Goal: Information Seeking & Learning: Check status

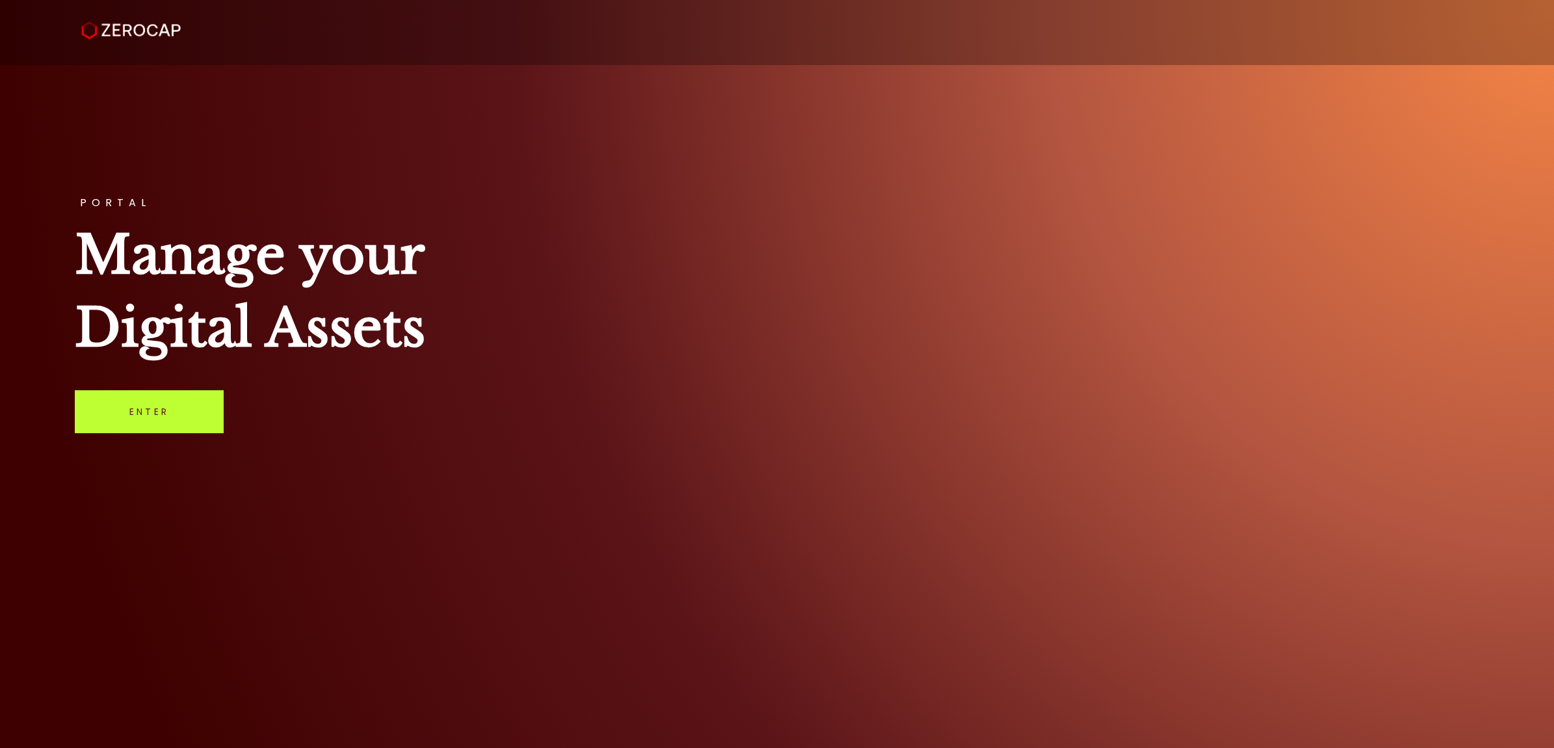
click at [198, 417] on link "Enter" at bounding box center [149, 411] width 149 height 43
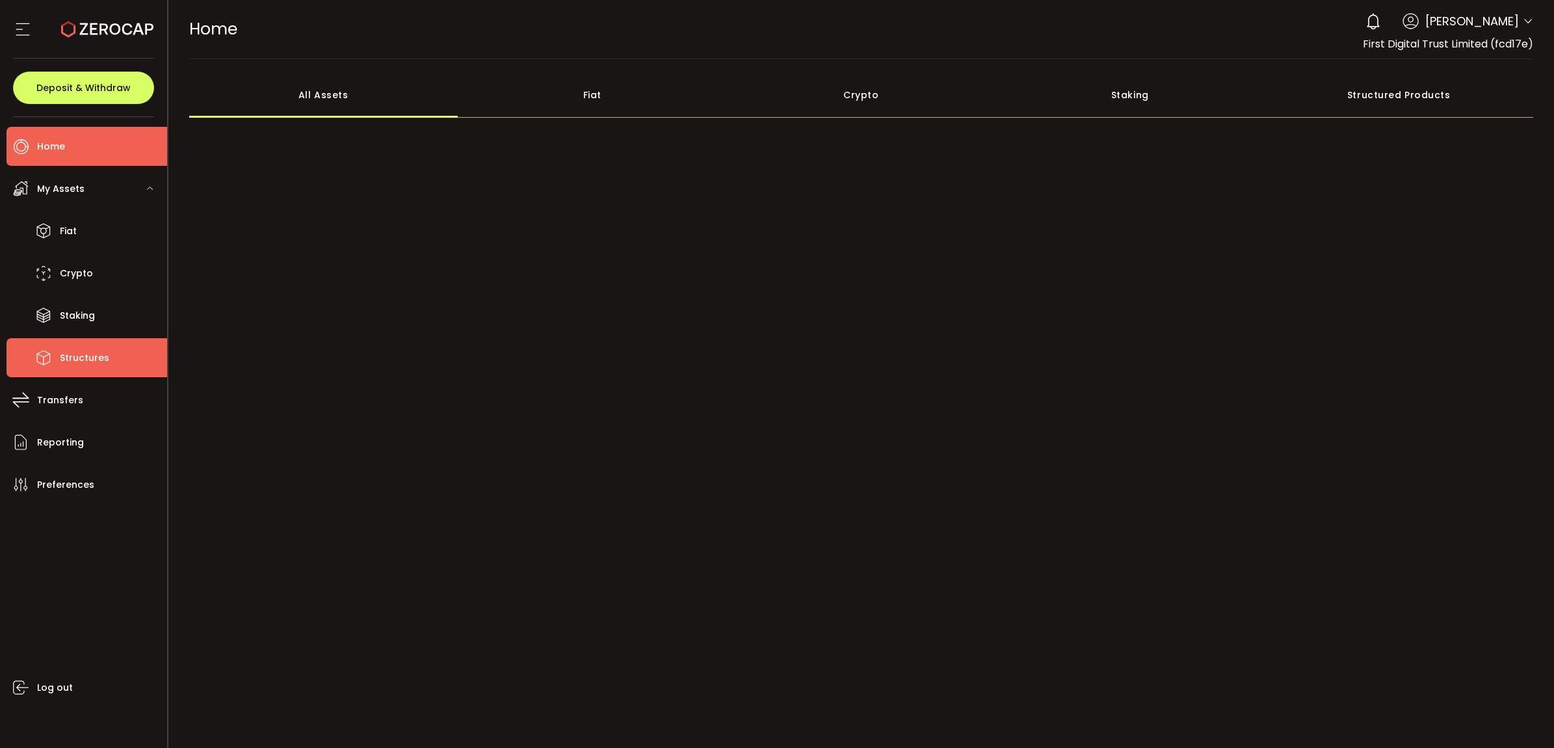
click at [111, 362] on li "Structures" at bounding box center [87, 357] width 161 height 39
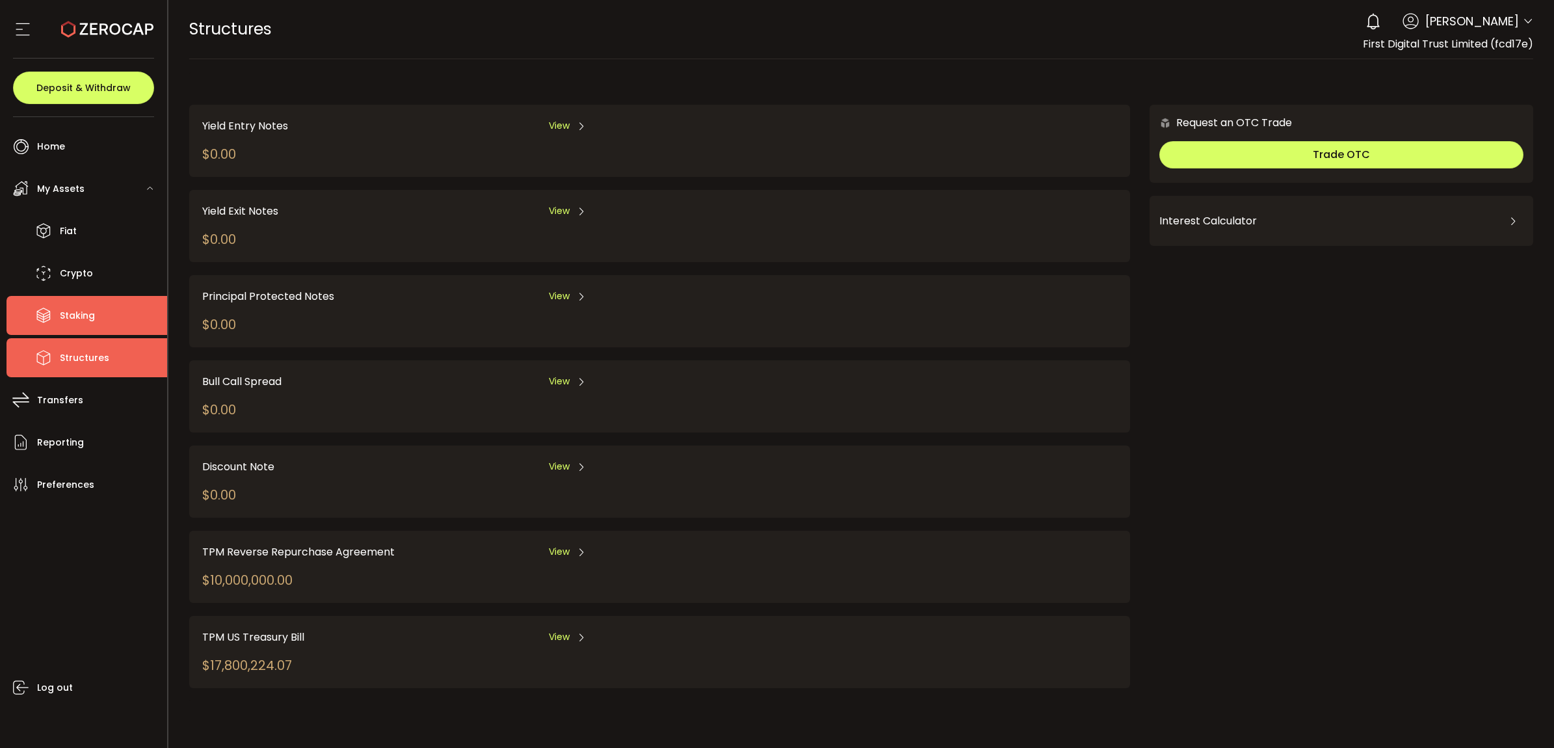
click at [109, 316] on li "Staking" at bounding box center [87, 315] width 161 height 39
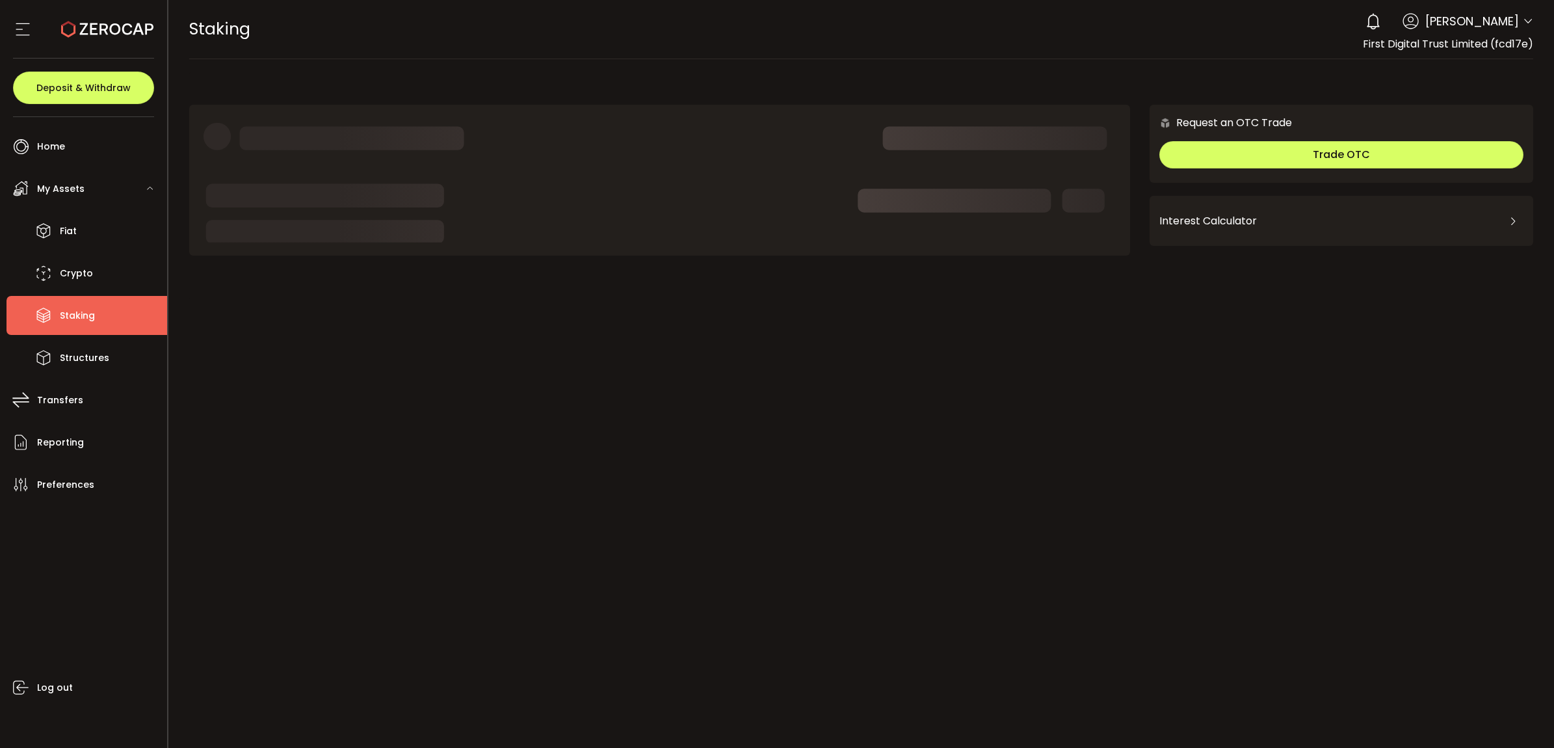
click at [107, 208] on li "My Assets Fiat Crypto Staking Structures" at bounding box center [87, 273] width 161 height 208
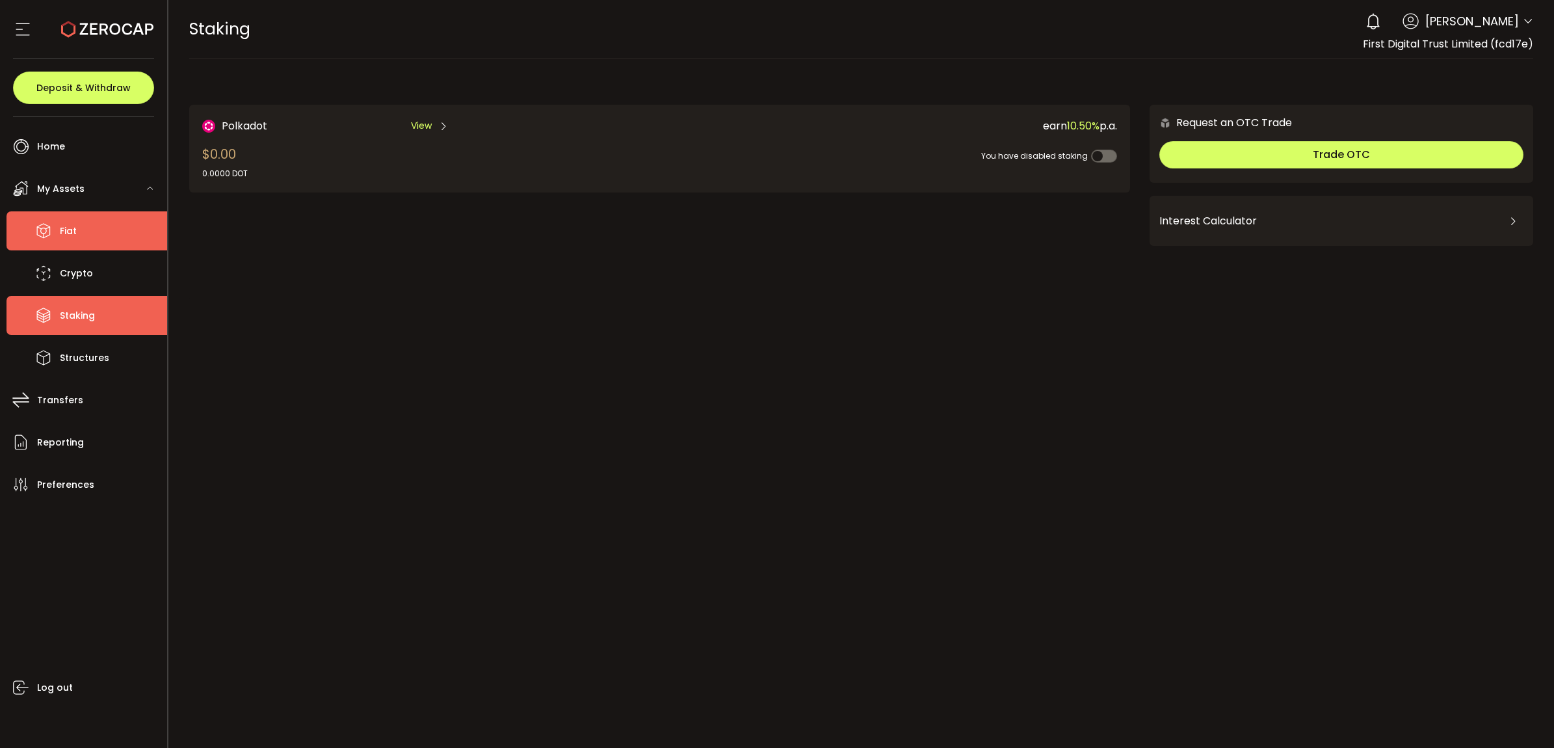
click at [109, 224] on li "Fiat" at bounding box center [87, 230] width 161 height 39
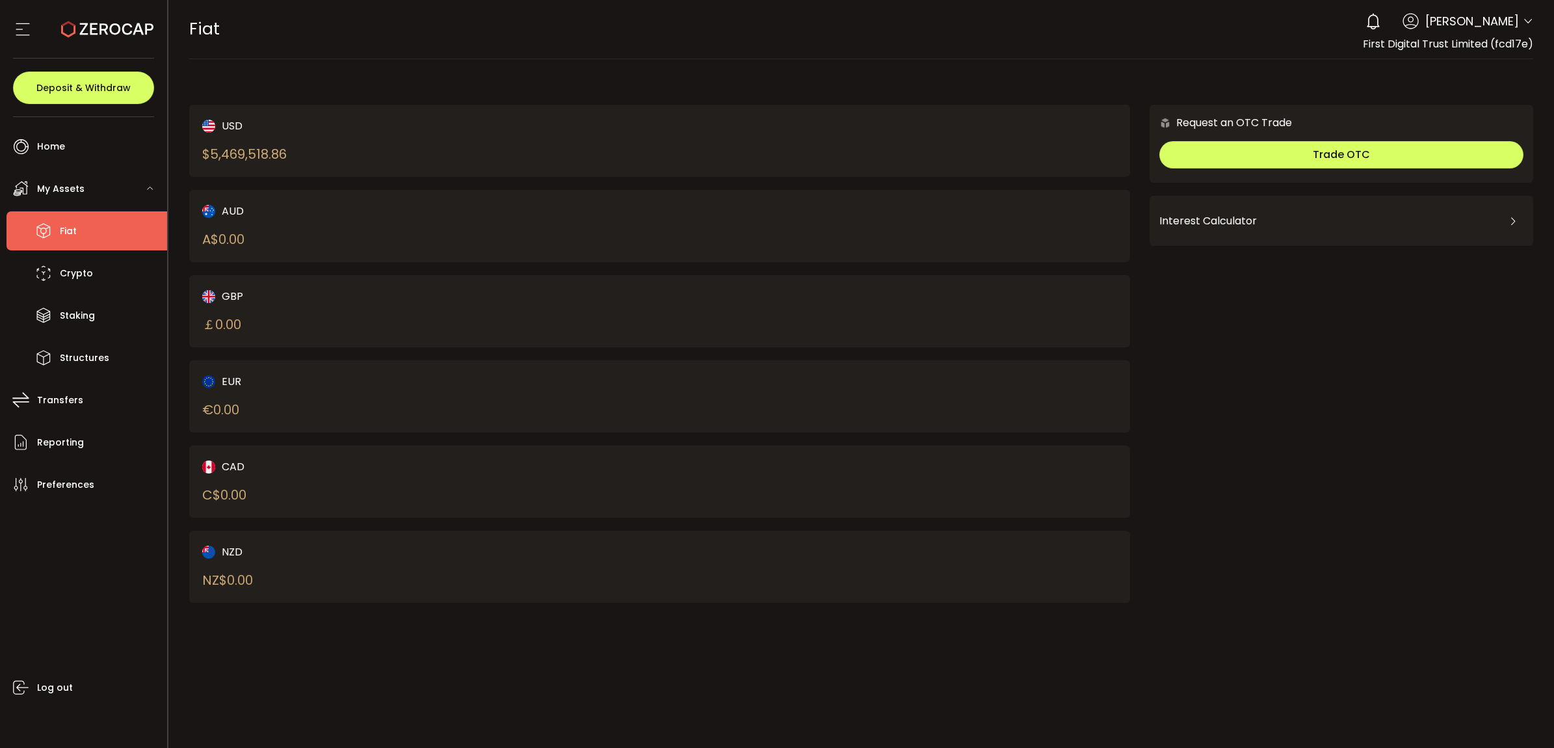
drag, startPoint x: 217, startPoint y: 147, endPoint x: 301, endPoint y: 158, distance: 85.2
click at [301, 158] on div "USD $ 5,469,518.86" at bounding box center [408, 141] width 412 height 46
drag, startPoint x: 301, startPoint y: 158, endPoint x: 294, endPoint y: 157, distance: 7.3
click at [294, 157] on div "USD $ 5,469,518.86" at bounding box center [408, 141] width 412 height 46
drag, startPoint x: 287, startPoint y: 157, endPoint x: 213, endPoint y: 155, distance: 74.8
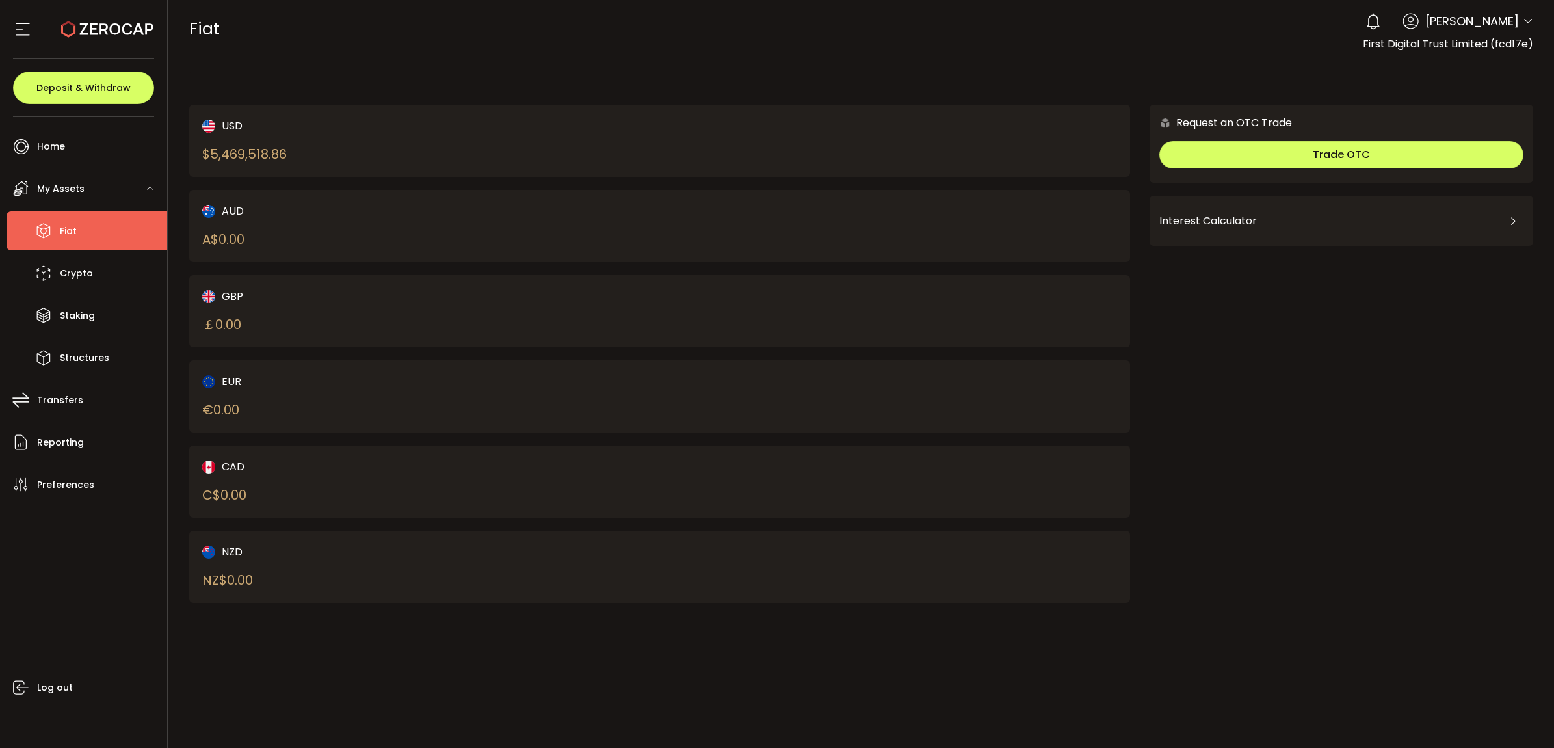
click at [213, 155] on div "$ 5,469,518.86" at bounding box center [244, 154] width 85 height 20
click at [67, 155] on li "Home" at bounding box center [87, 146] width 161 height 39
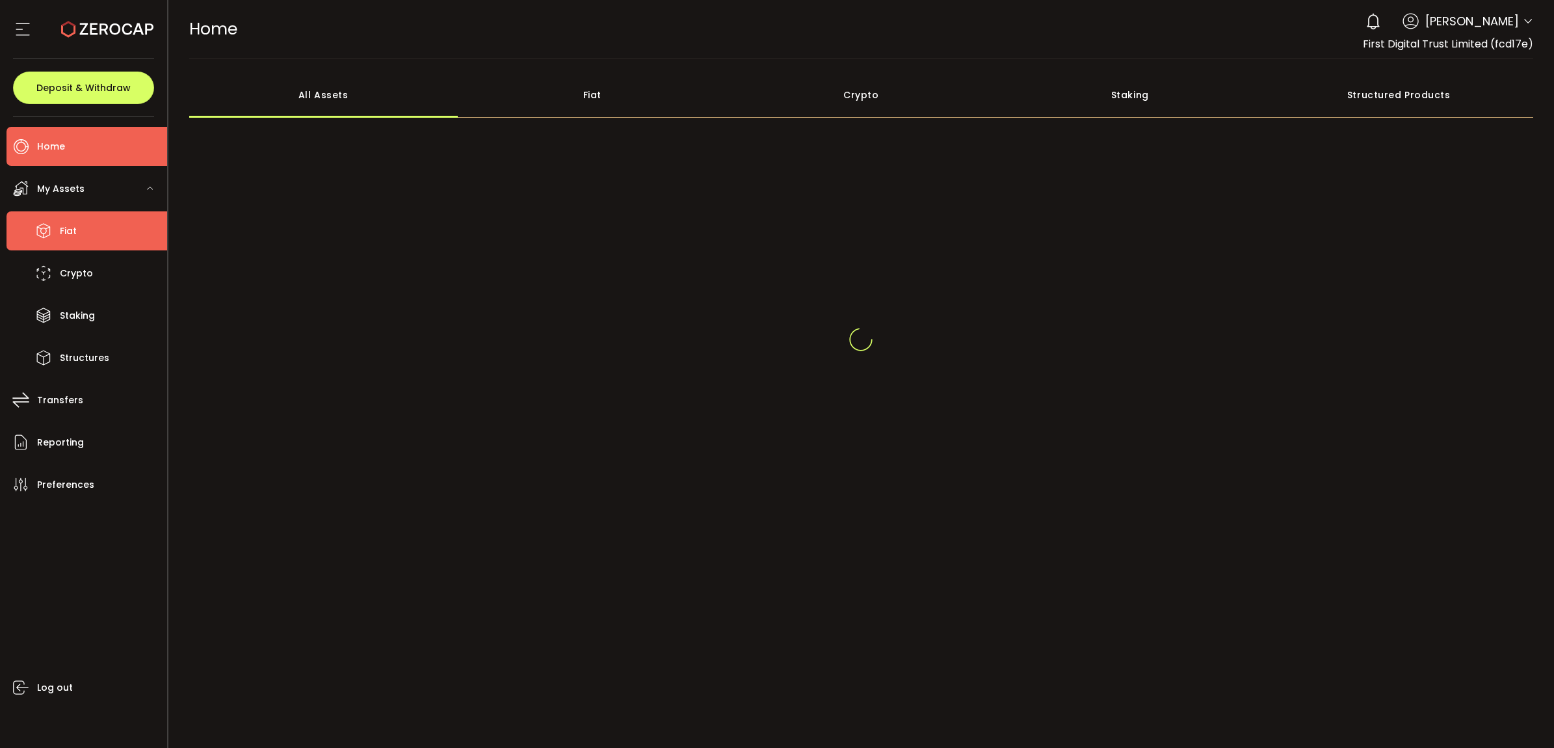
click at [79, 250] on ul "Fiat Crypto Staking Structures" at bounding box center [87, 294] width 161 height 166
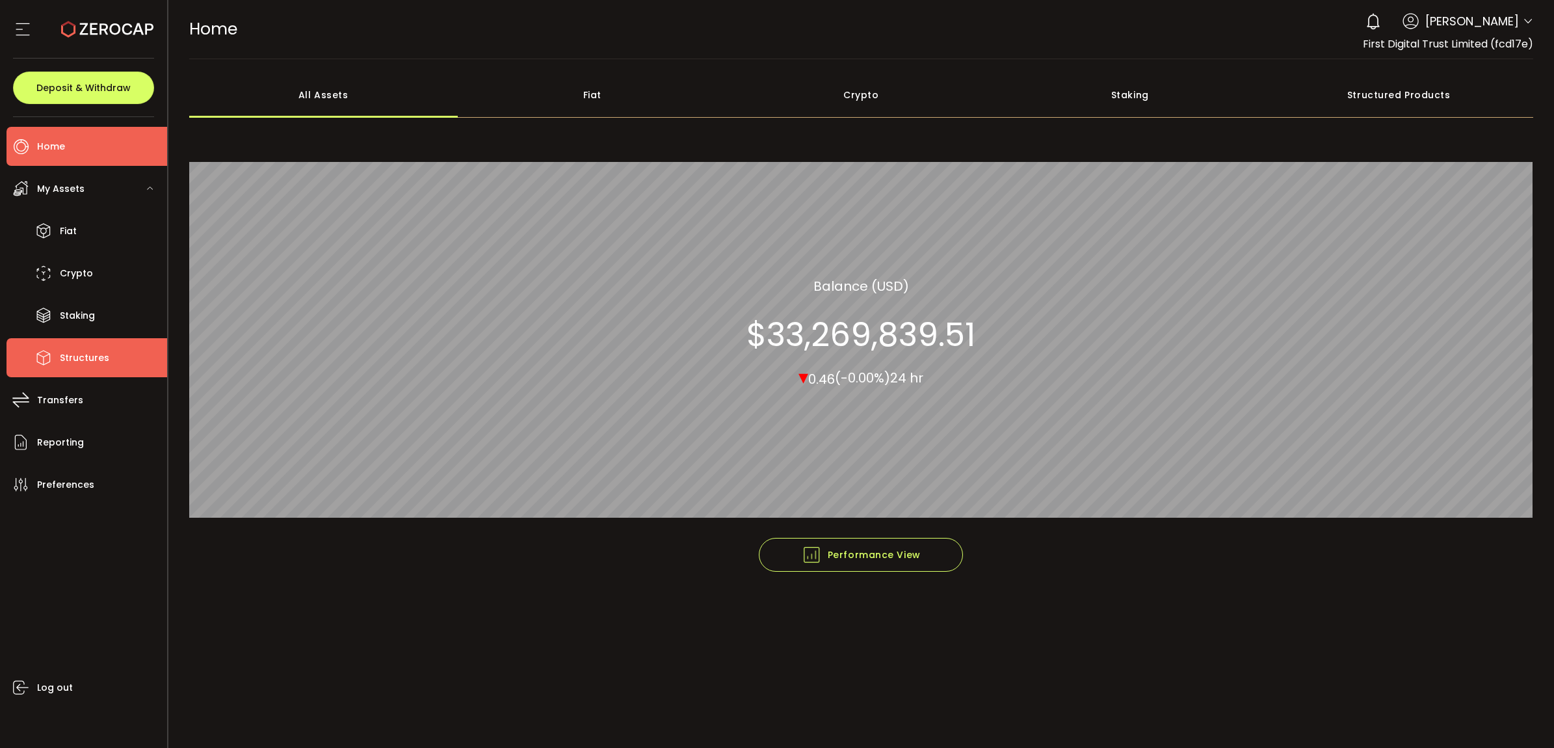
drag, startPoint x: 79, startPoint y: 250, endPoint x: 83, endPoint y: 355, distance: 104.8
click at [83, 355] on span "Structures" at bounding box center [84, 358] width 49 height 19
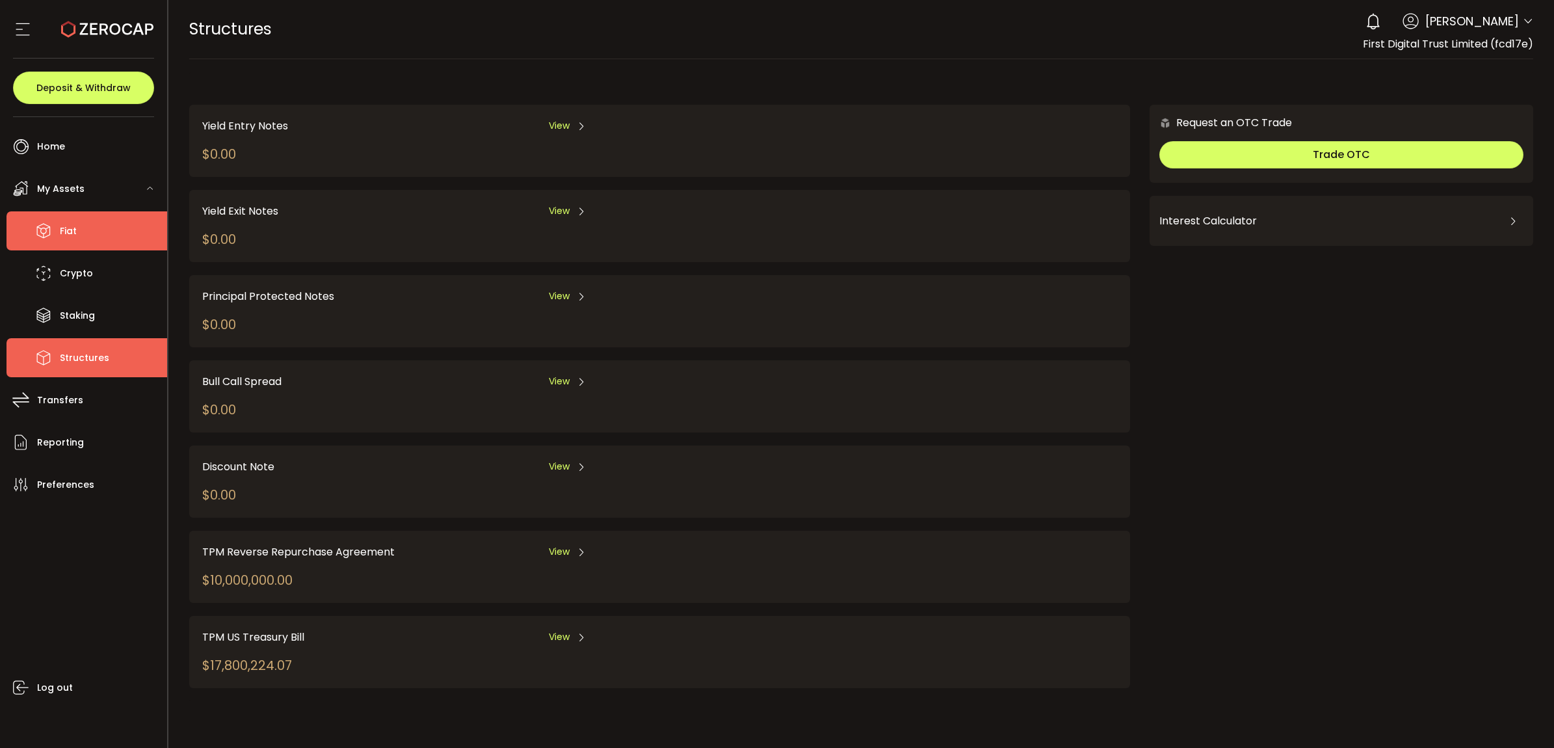
click at [92, 213] on li "Fiat" at bounding box center [87, 230] width 161 height 39
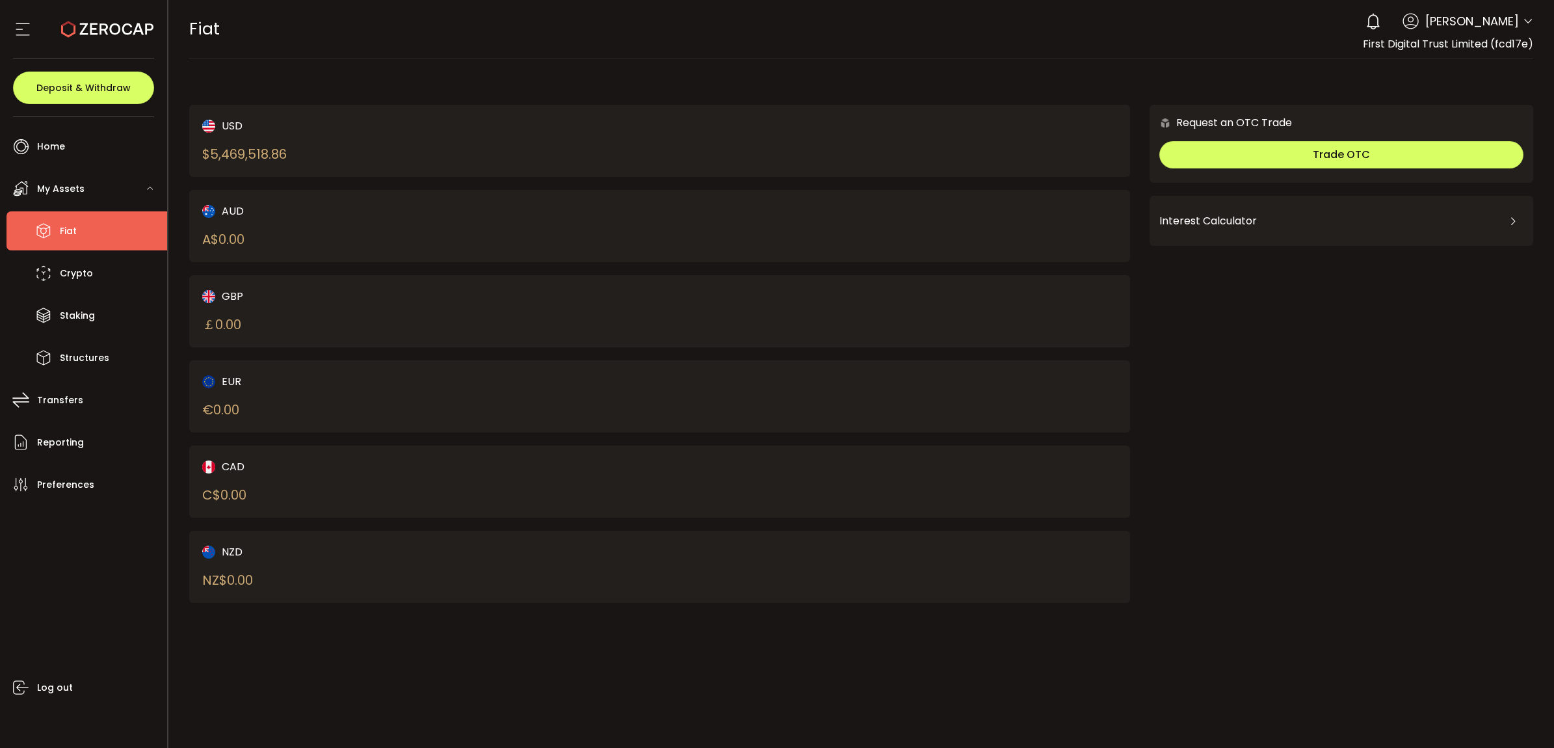
click at [258, 154] on div "$ 5,469,518.86" at bounding box center [244, 154] width 85 height 20
click at [62, 134] on li "Home" at bounding box center [87, 146] width 161 height 39
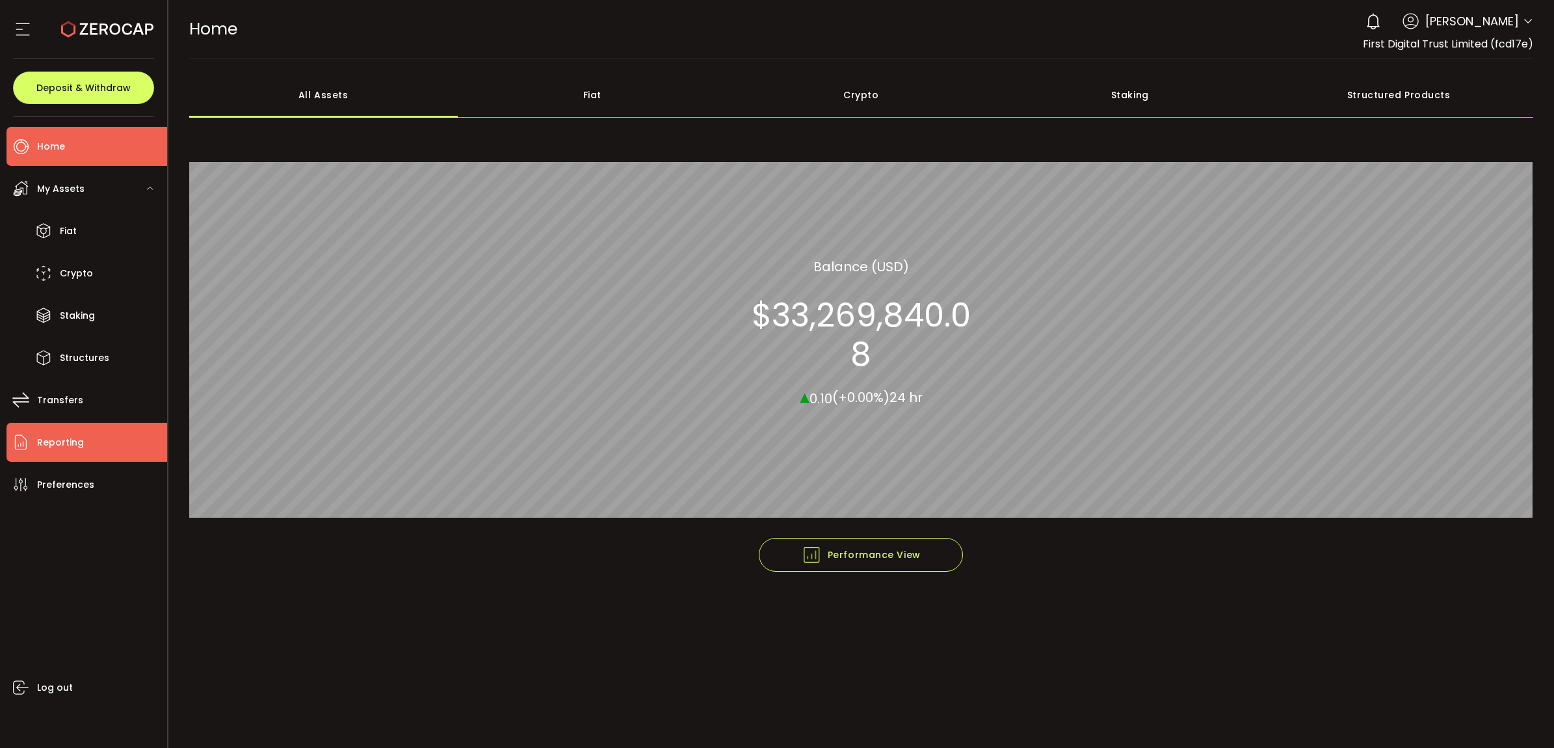
click at [88, 456] on li "Reporting" at bounding box center [87, 442] width 161 height 39
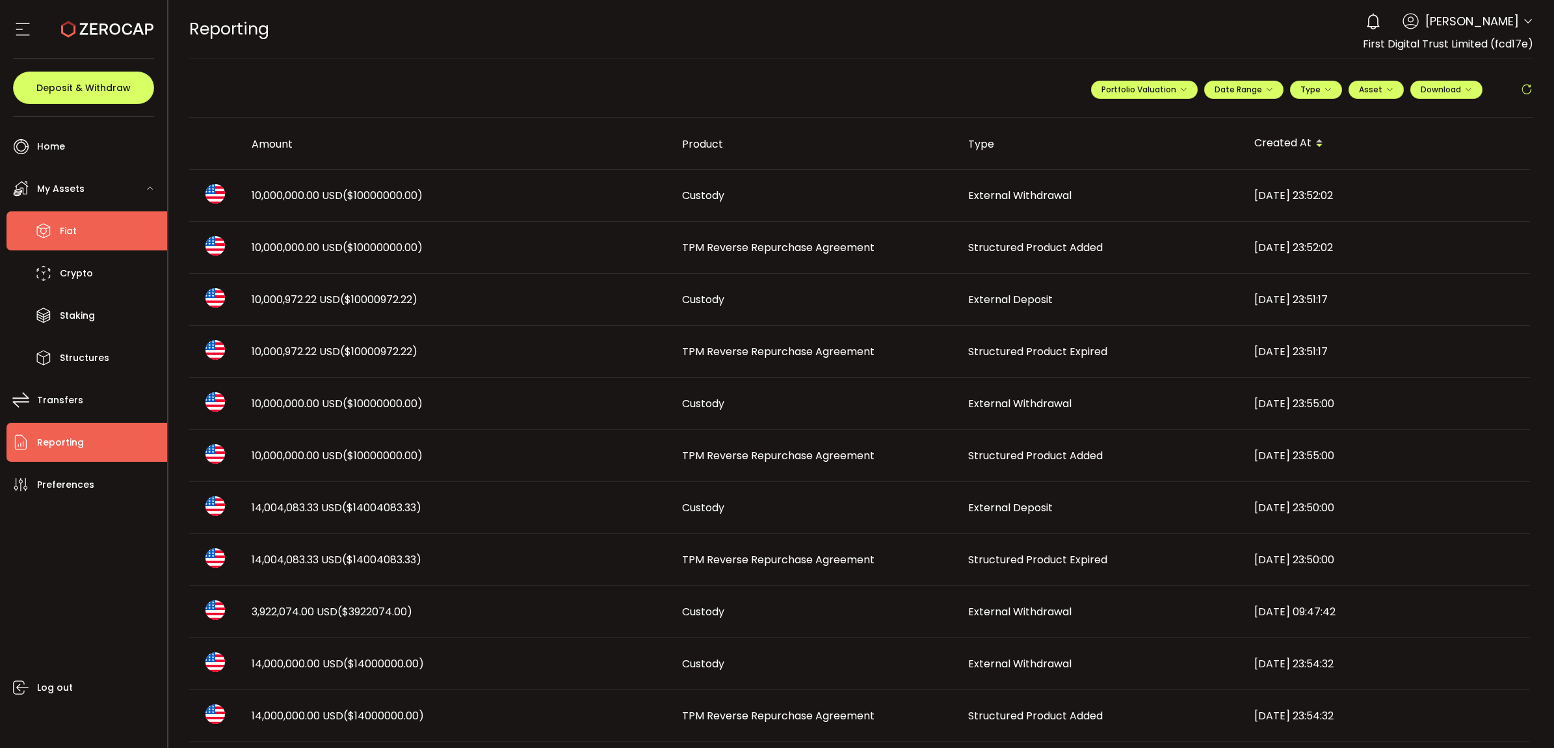
click at [92, 226] on li "Fiat" at bounding box center [87, 230] width 161 height 39
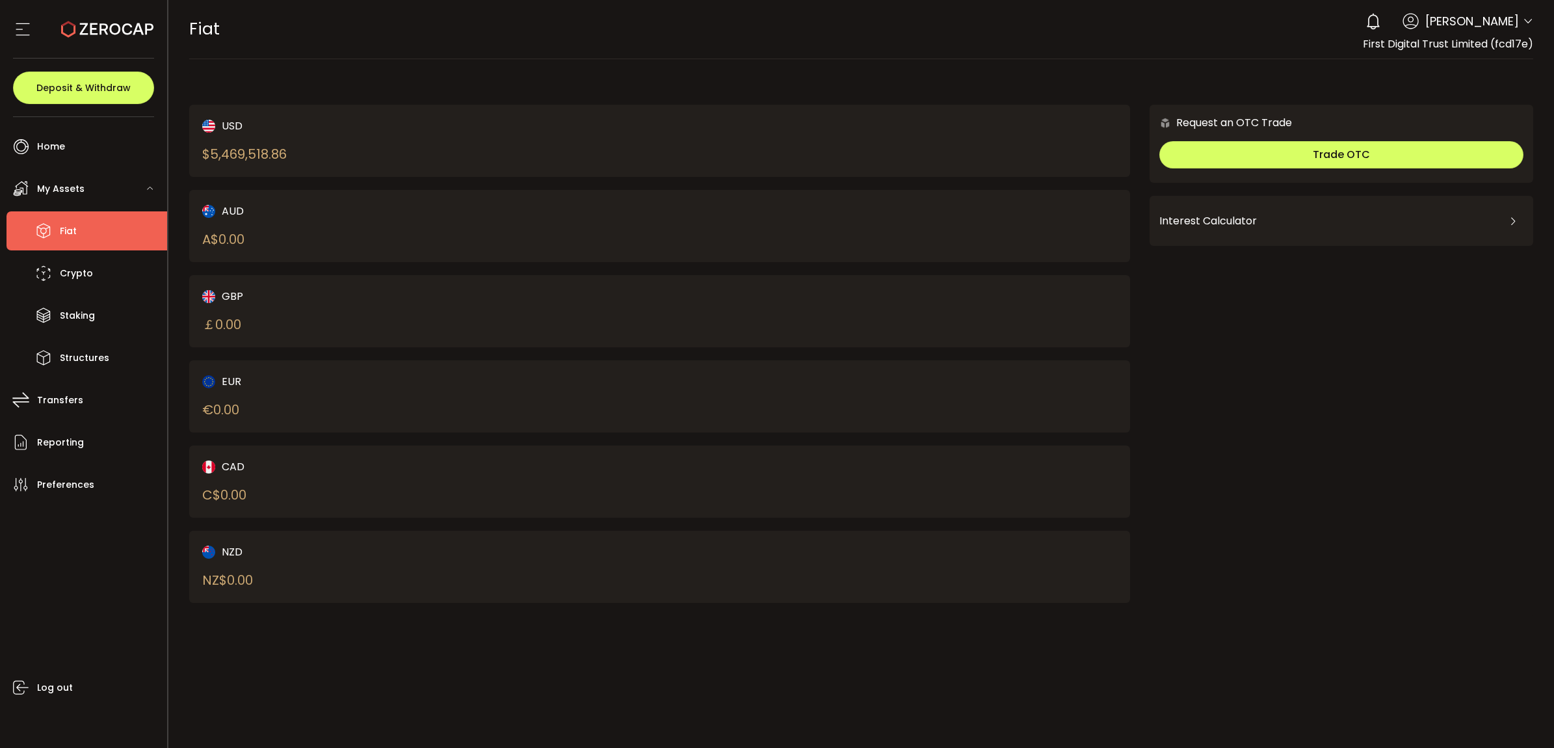
click at [75, 181] on span "My Assets" at bounding box center [60, 188] width 47 height 19
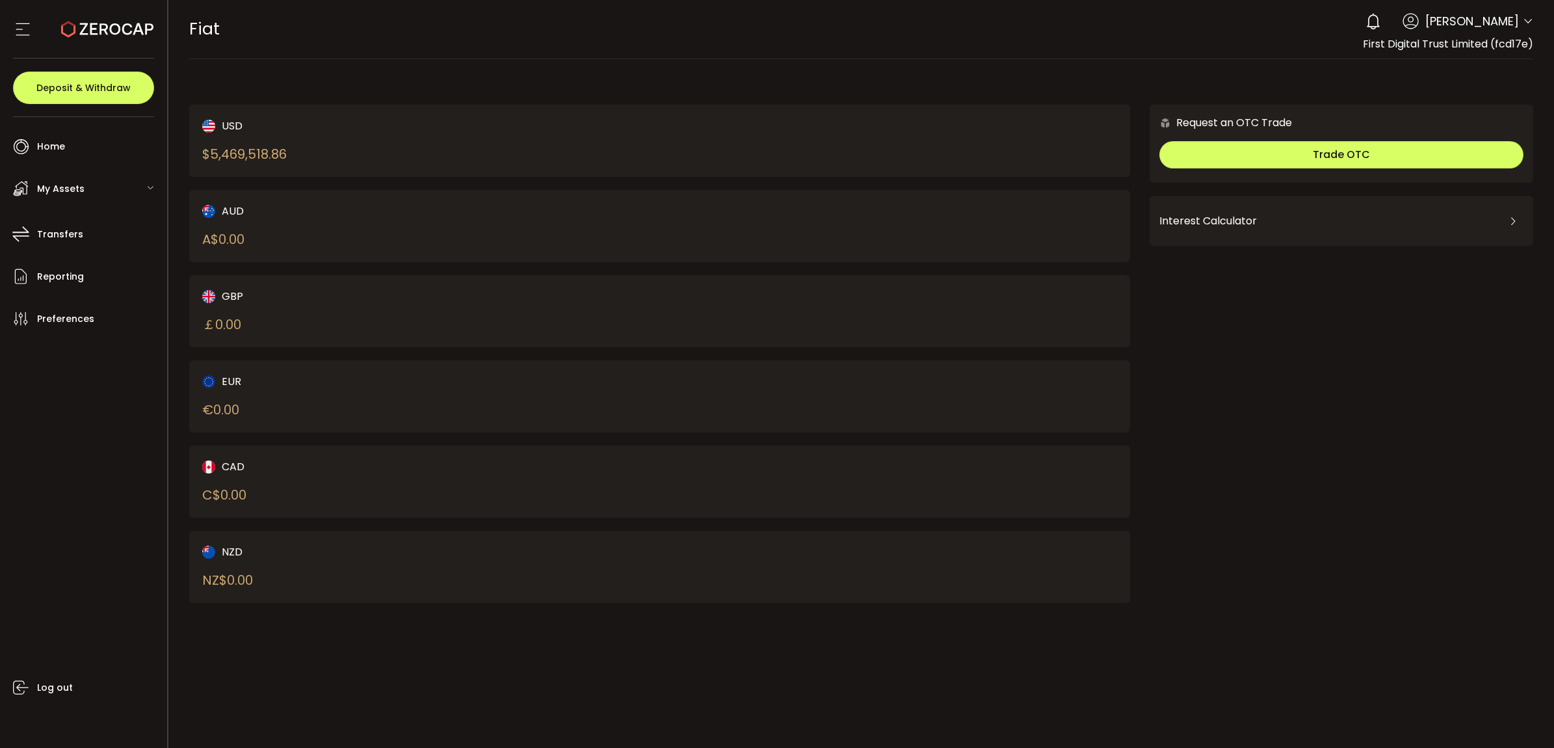
click at [81, 193] on span "My Assets" at bounding box center [60, 188] width 47 height 19
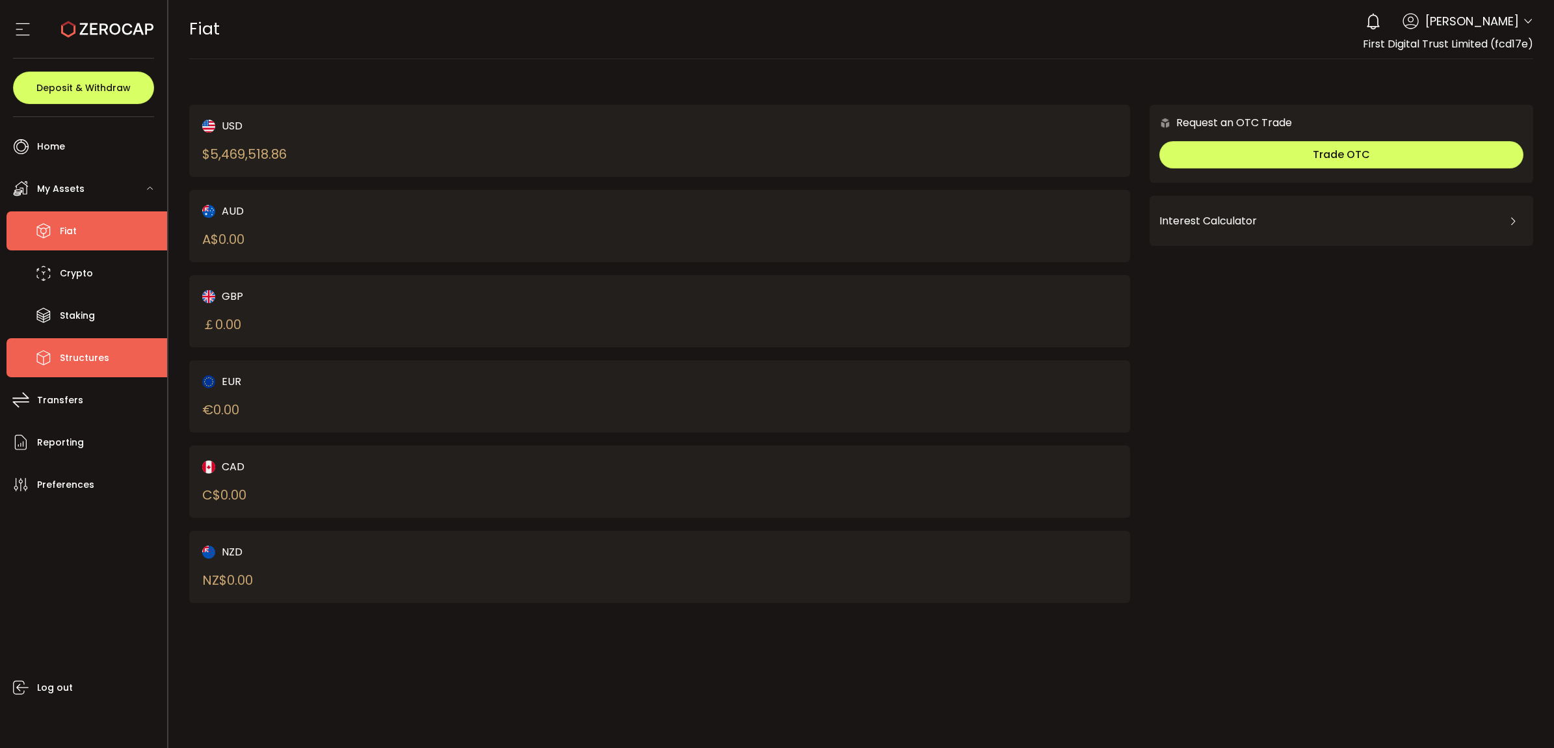
click at [77, 363] on span "Structures" at bounding box center [84, 358] width 49 height 19
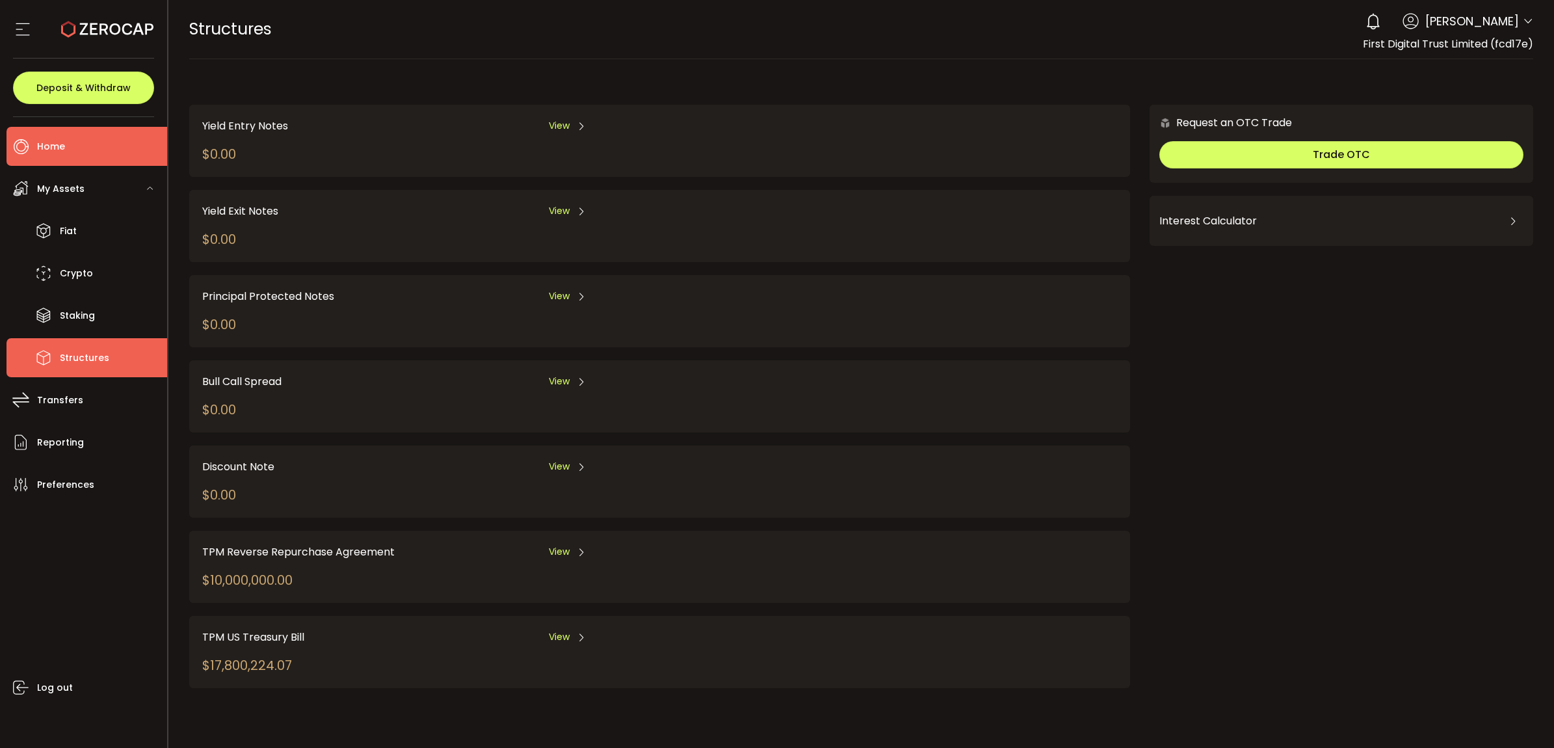
click at [92, 145] on li "Home" at bounding box center [87, 146] width 161 height 39
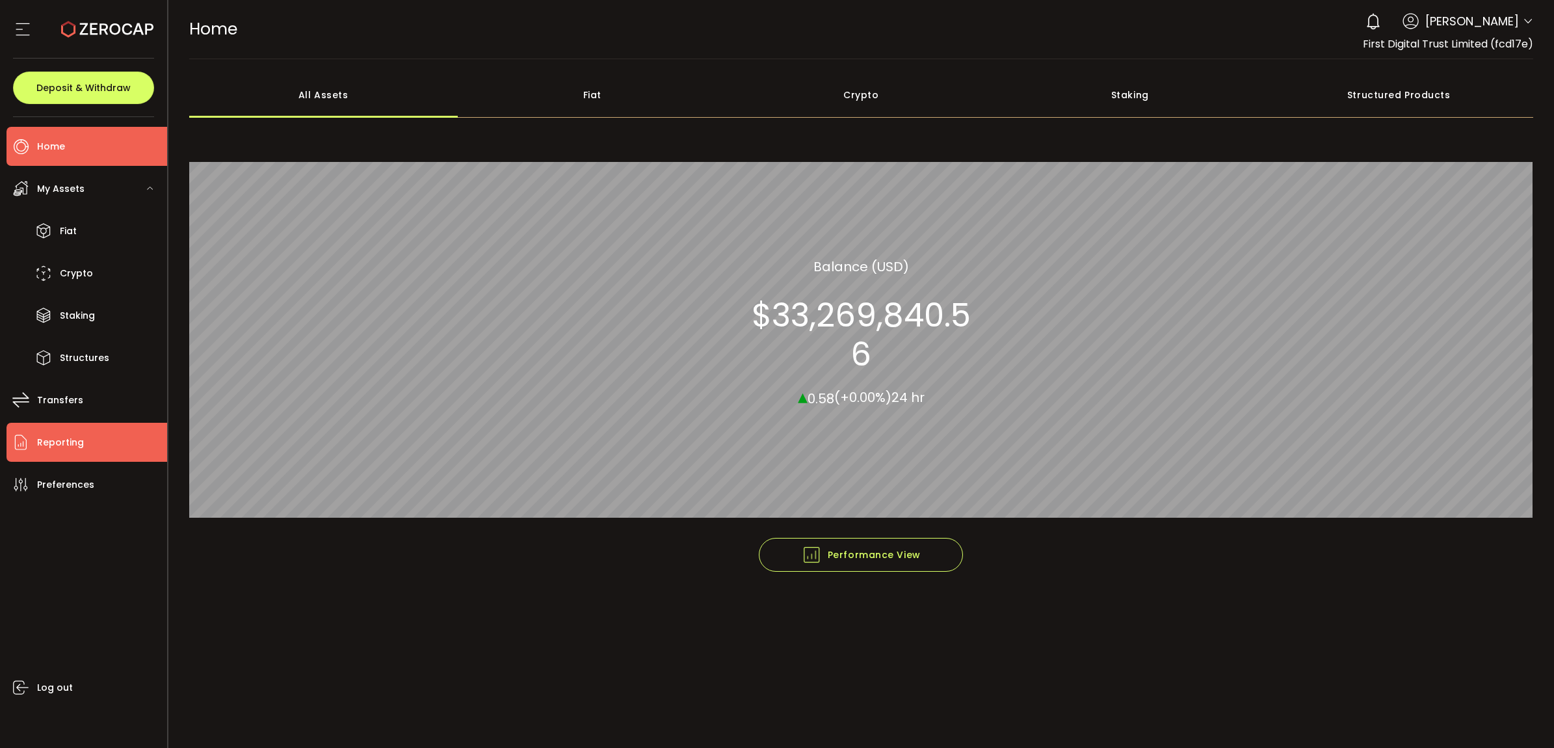
click at [92, 436] on li "Reporting" at bounding box center [87, 442] width 161 height 39
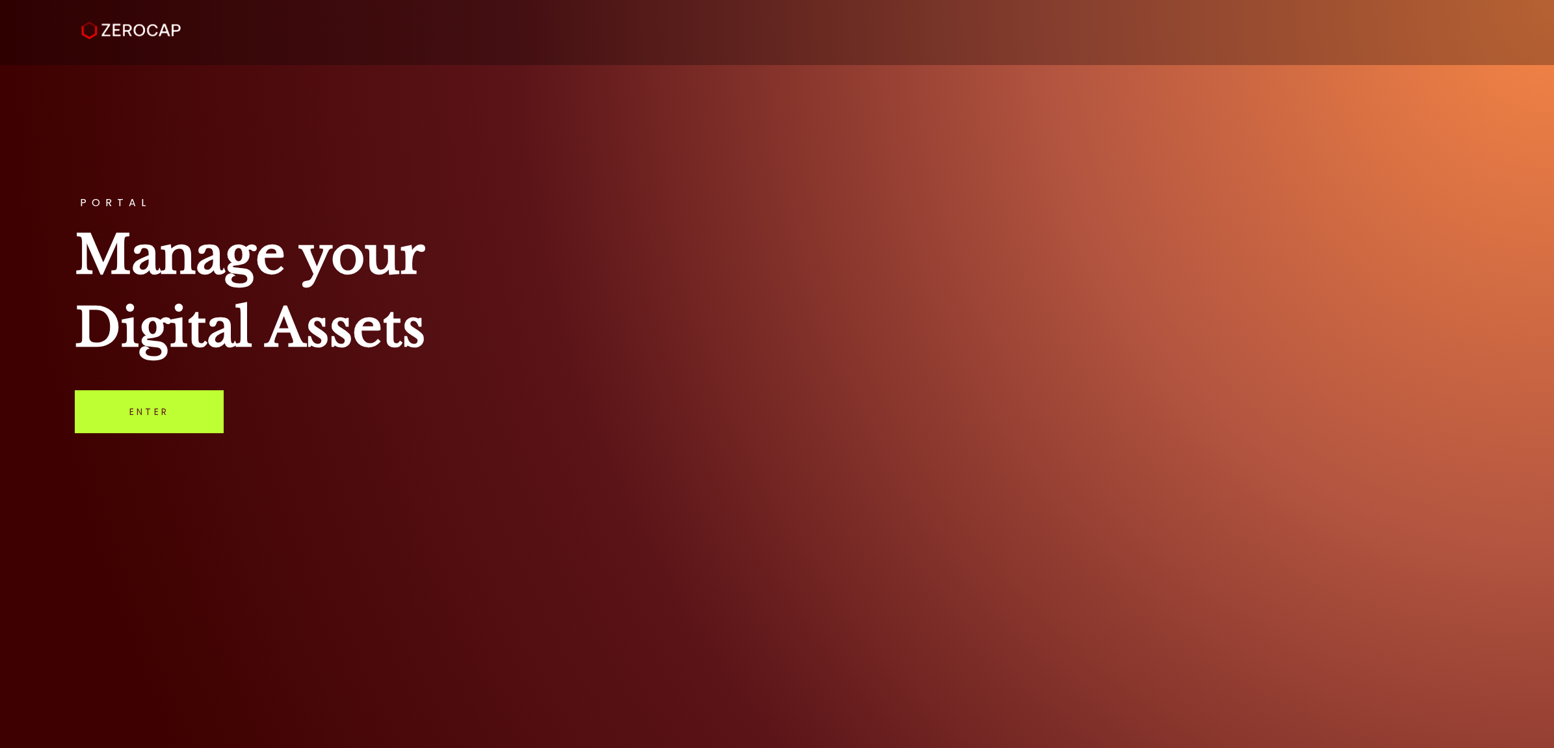
click at [166, 410] on link "Enter" at bounding box center [149, 411] width 149 height 43
